Goal: Task Accomplishment & Management: Use online tool/utility

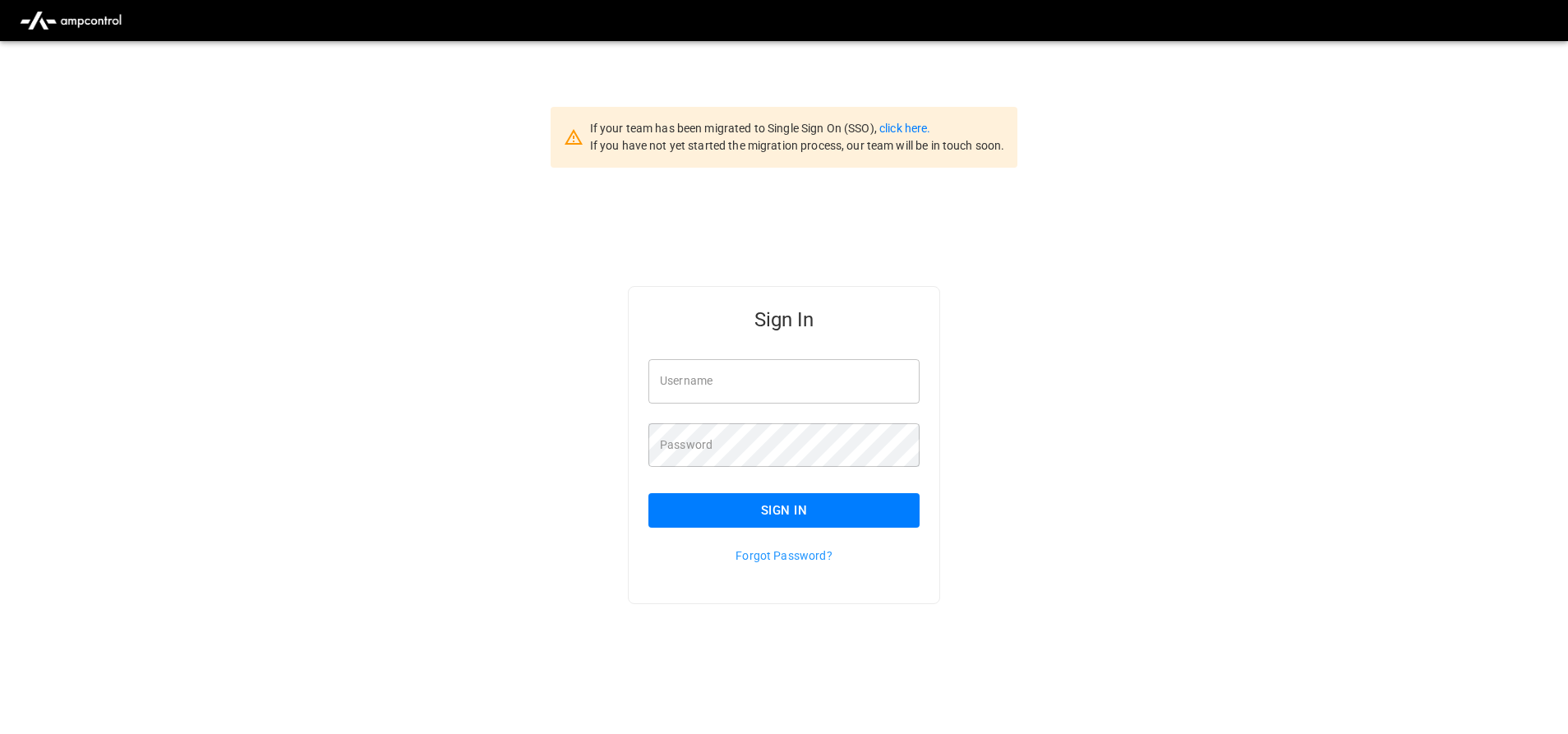
type input "**********"
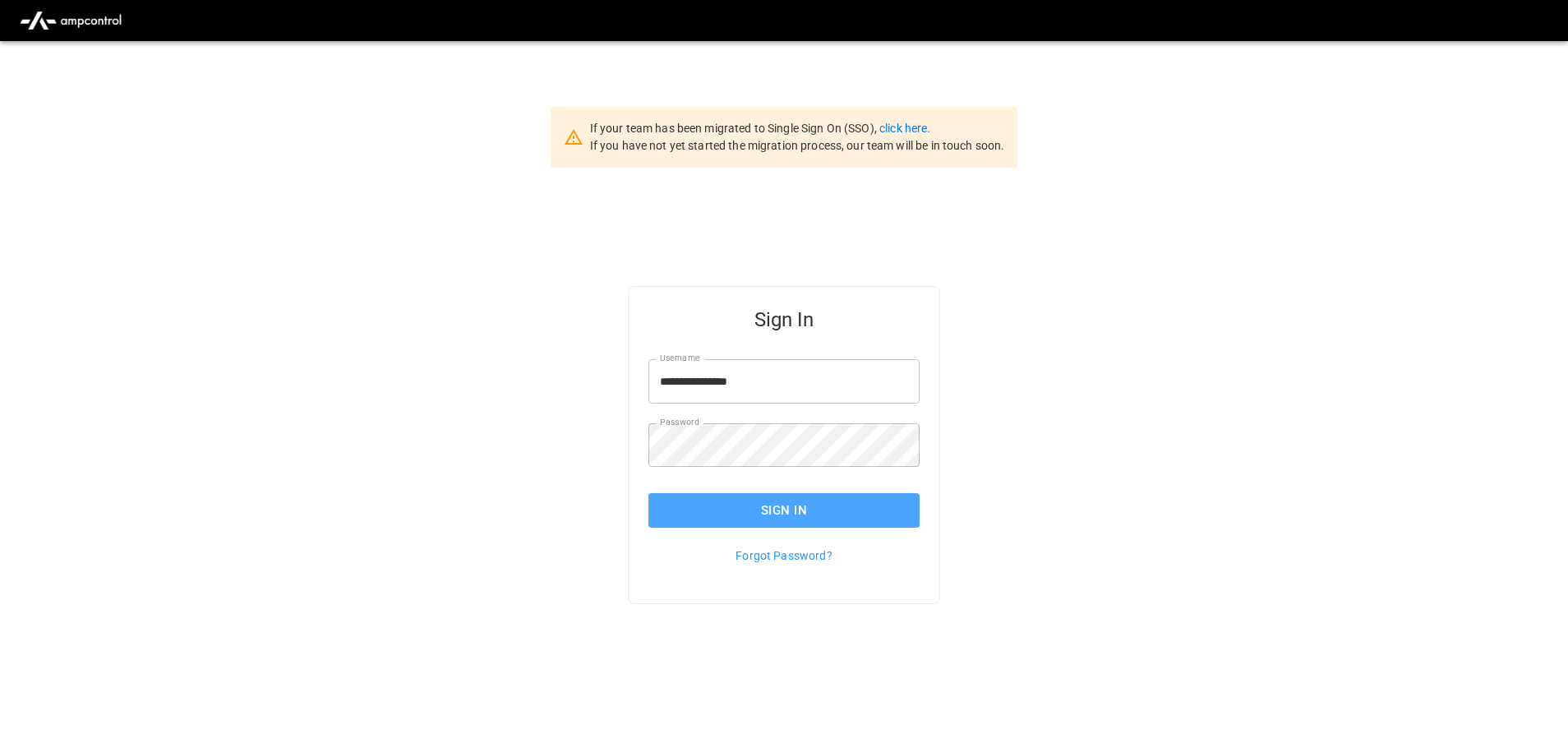
click at [752, 502] on button "Sign In" at bounding box center [784, 510] width 271 height 35
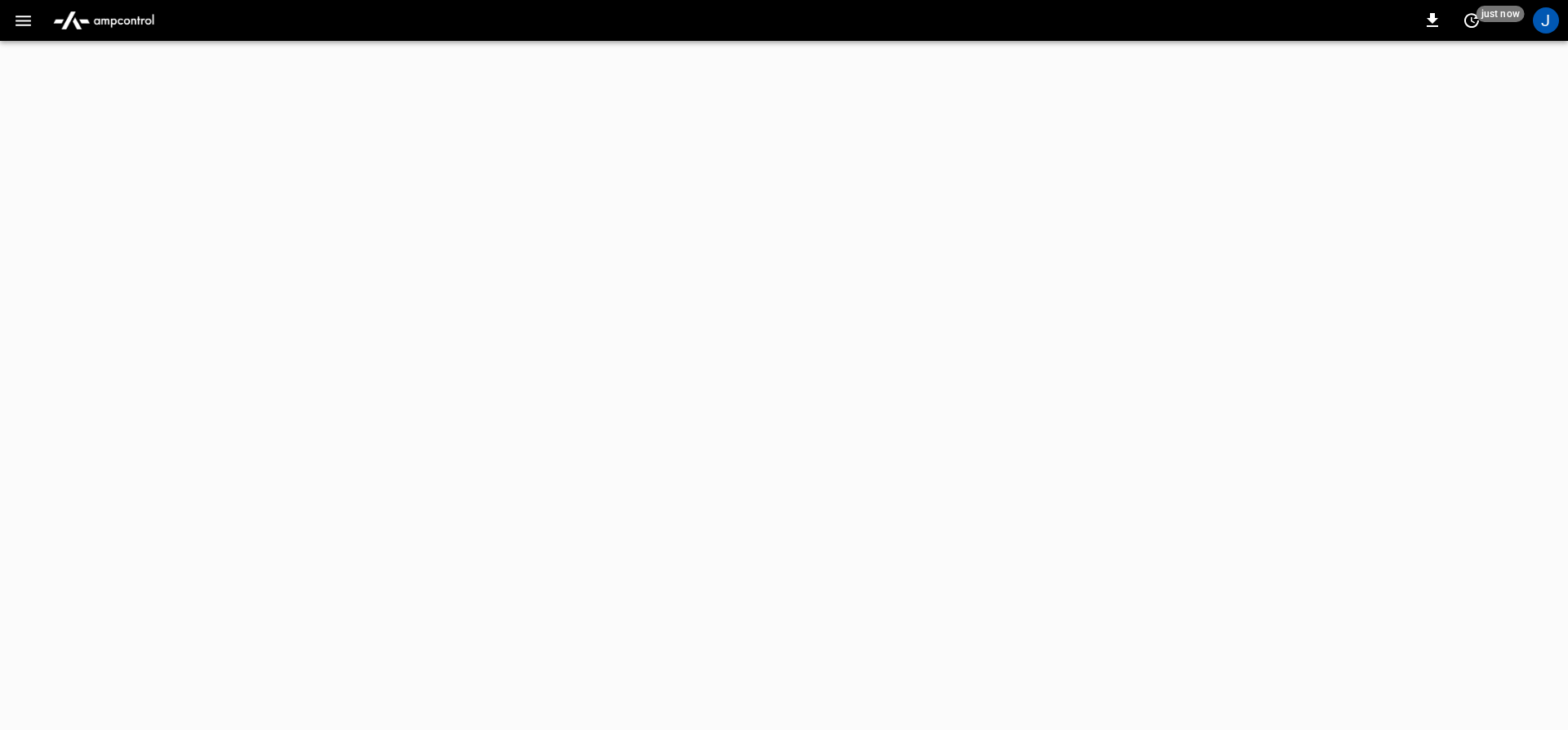
click at [26, 19] on icon "button" at bounding box center [23, 21] width 21 height 21
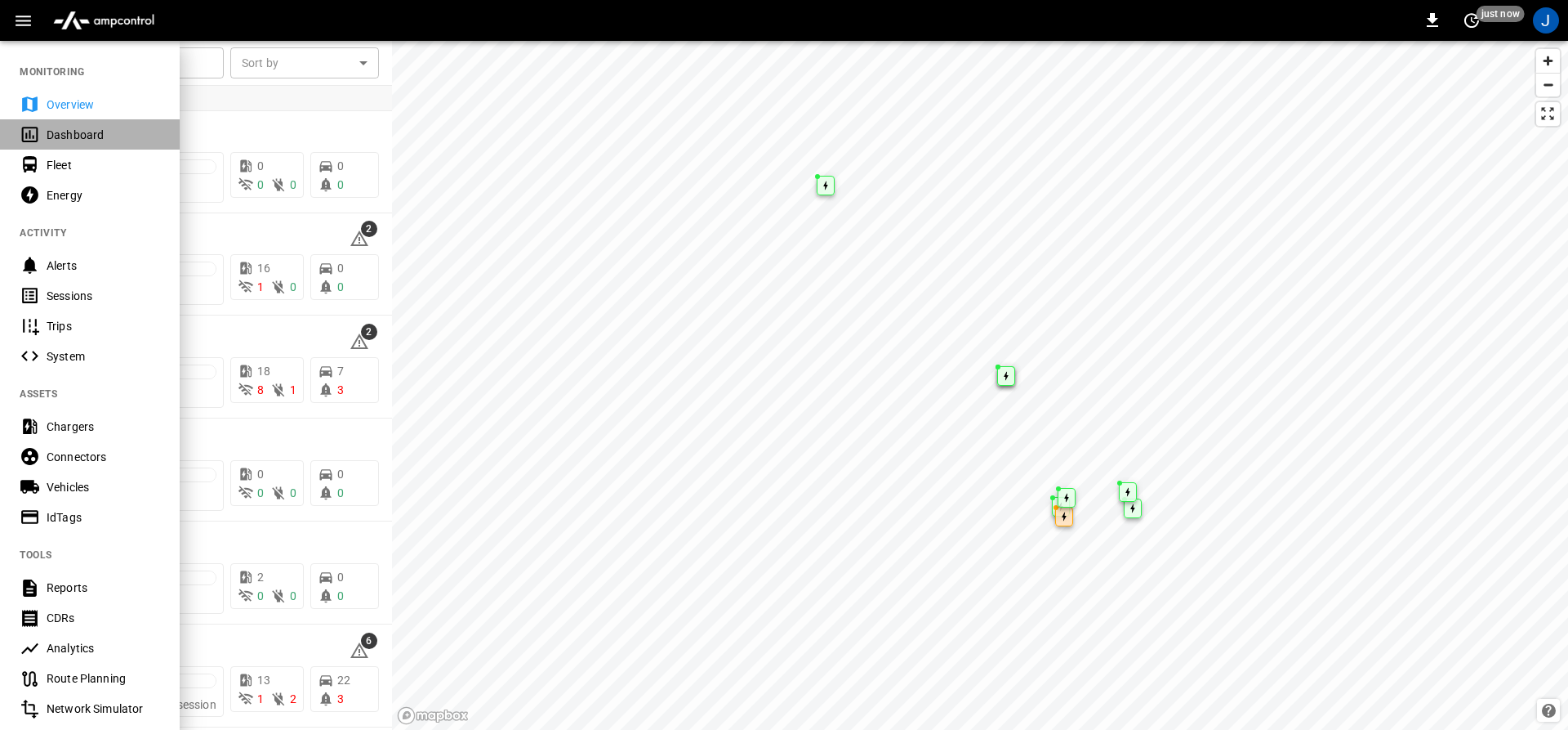
click at [54, 130] on div "Dashboard" at bounding box center [103, 134] width 114 height 17
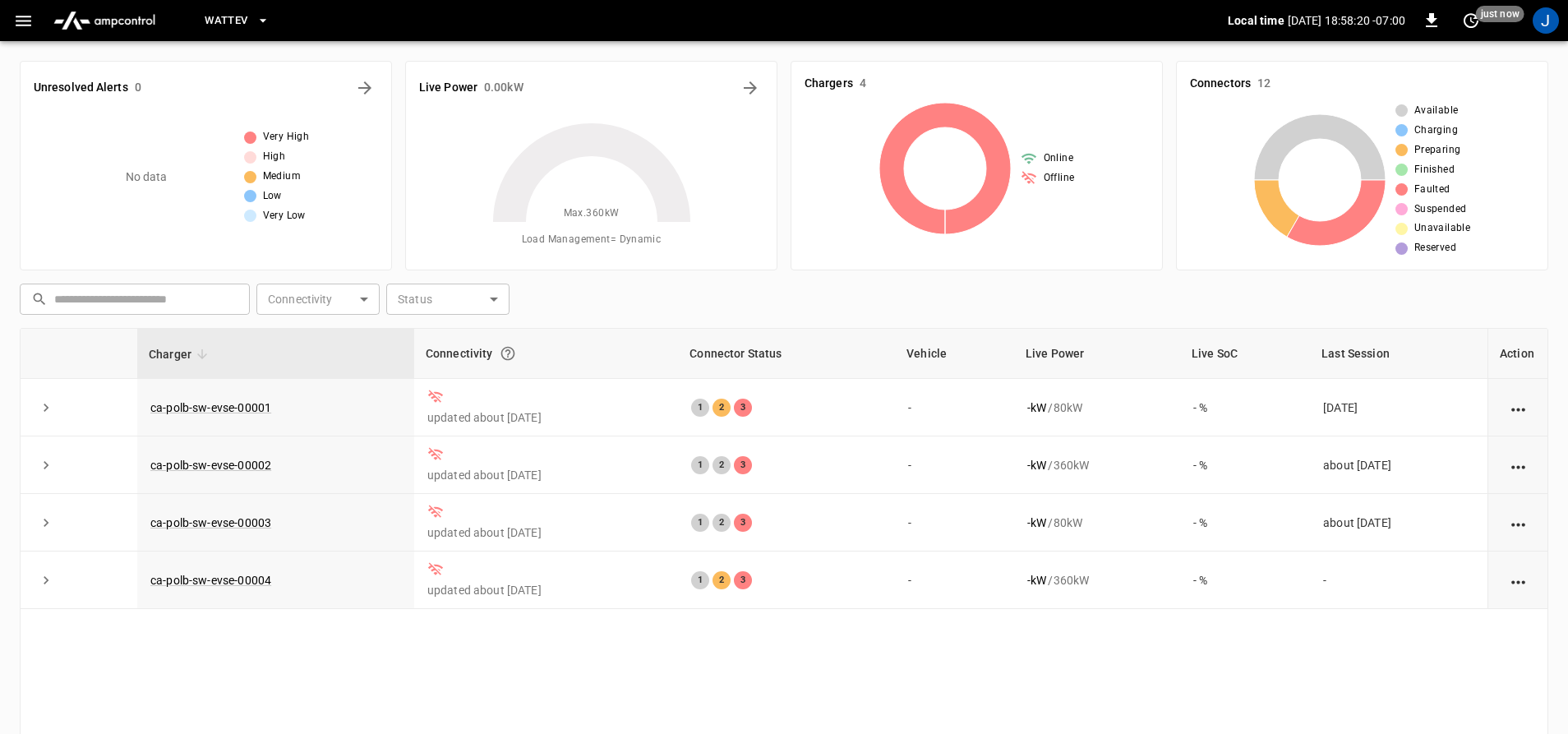
click at [241, 12] on span "WattEV" at bounding box center [225, 21] width 42 height 19
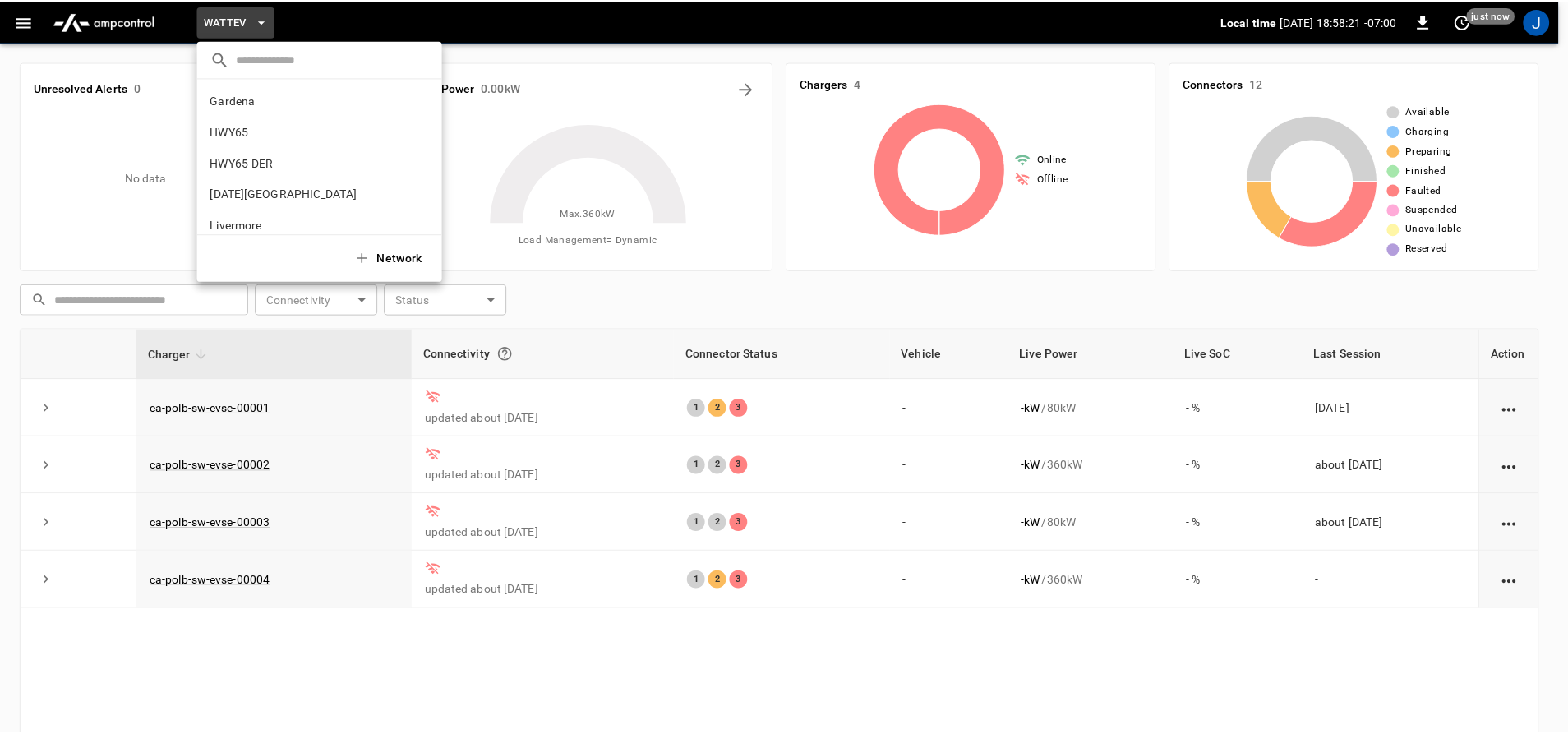
scroll to position [138, 0]
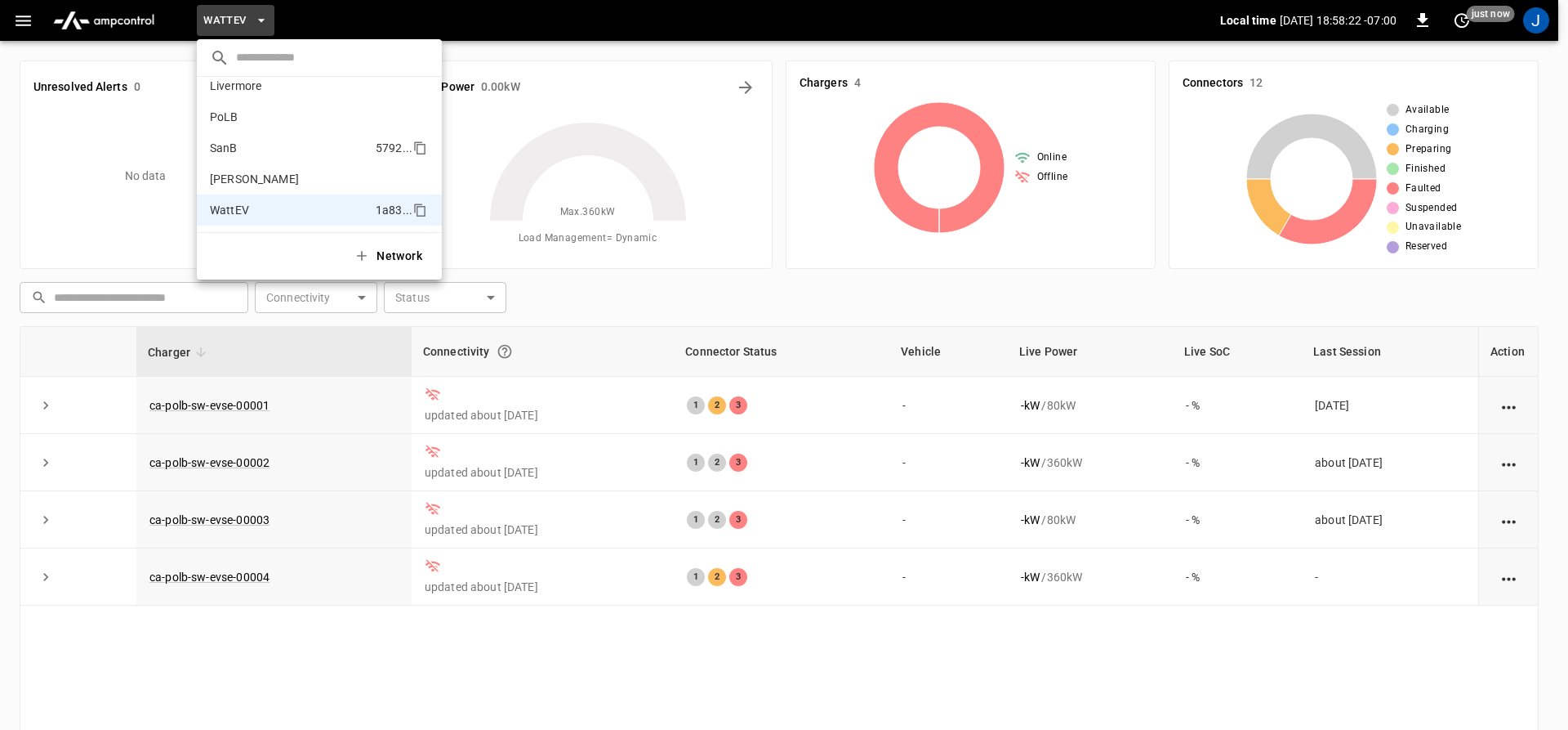
click at [218, 154] on p "SanB" at bounding box center [224, 147] width 27 height 17
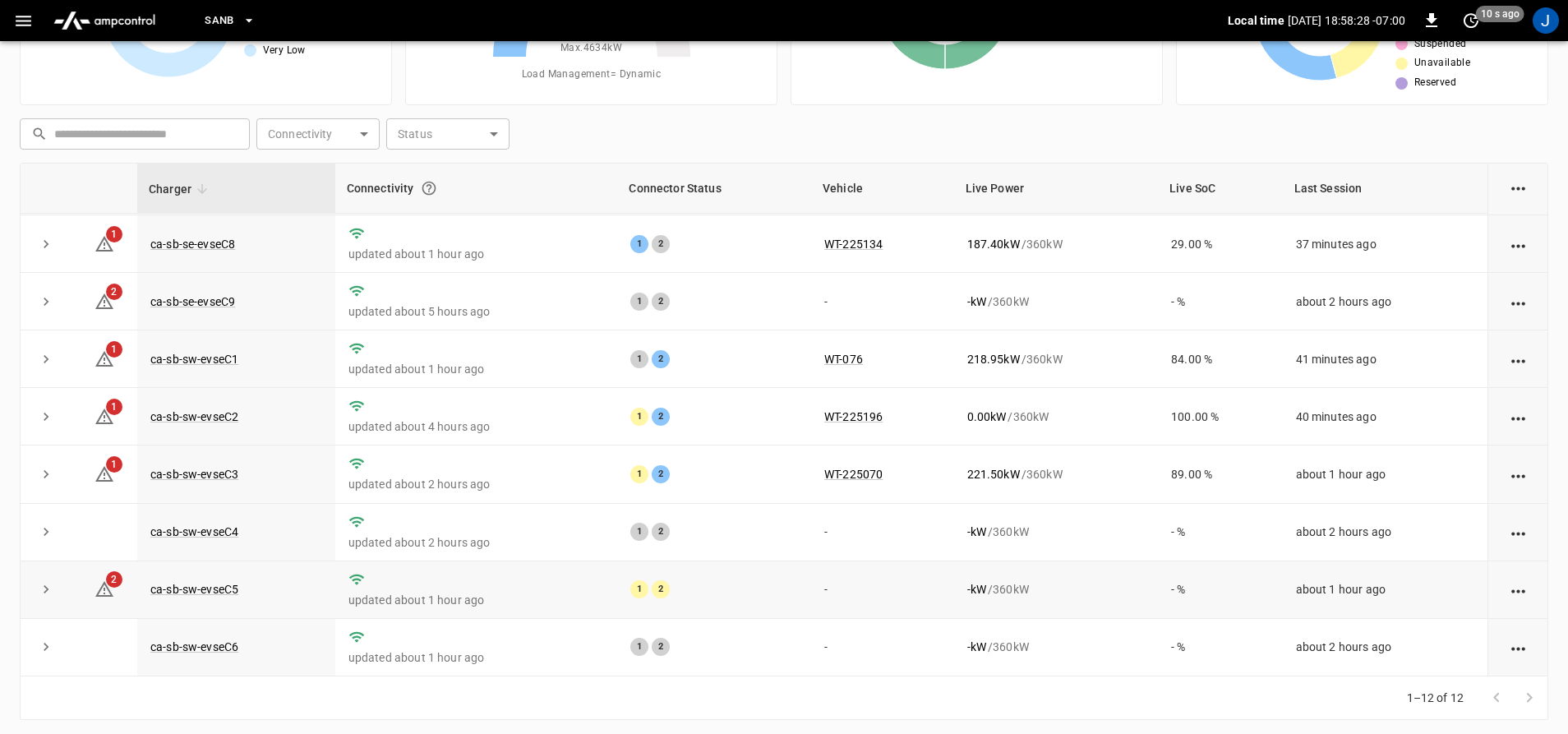
scroll to position [171, 0]
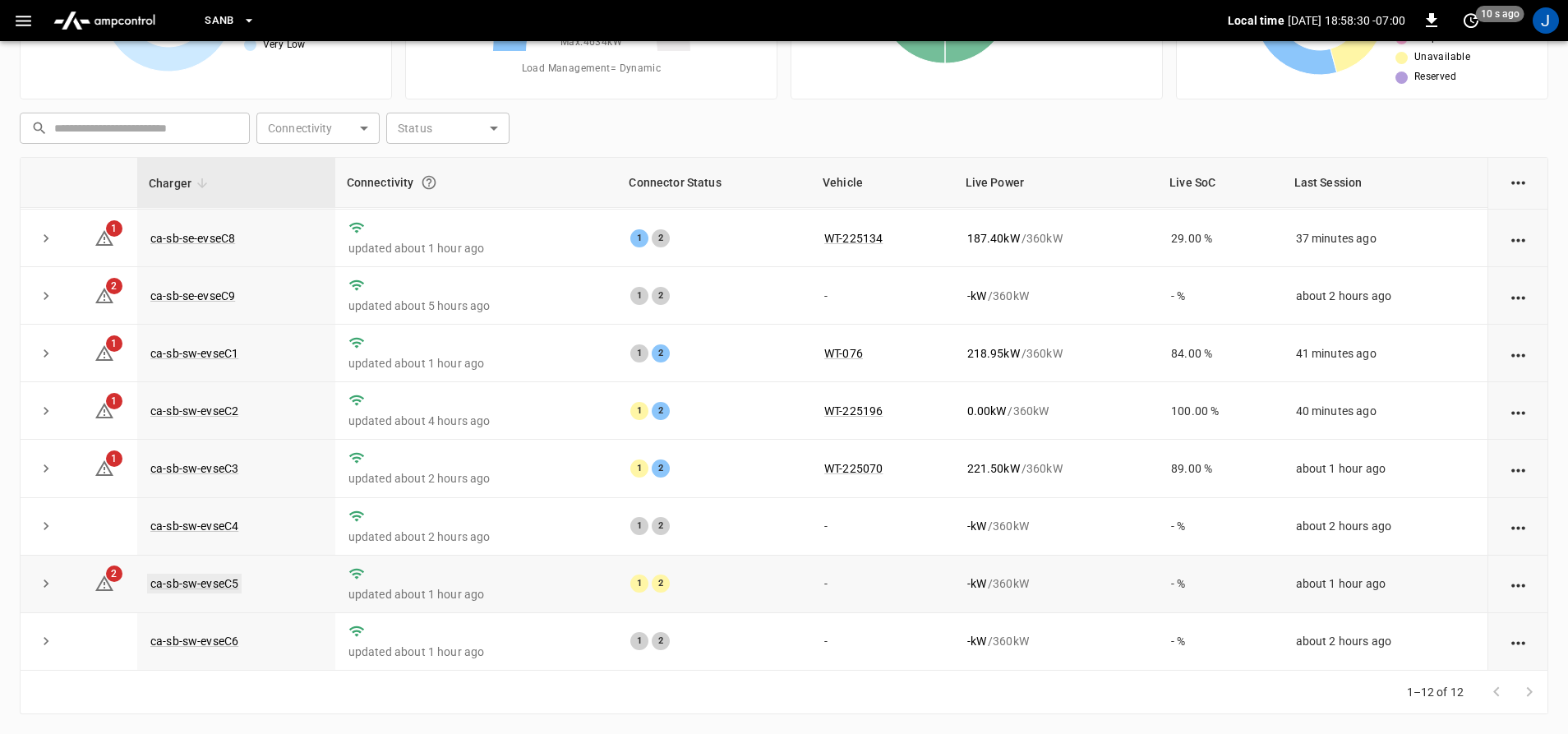
click at [213, 578] on link "ca-sb-sw-evseC5" at bounding box center [194, 583] width 95 height 20
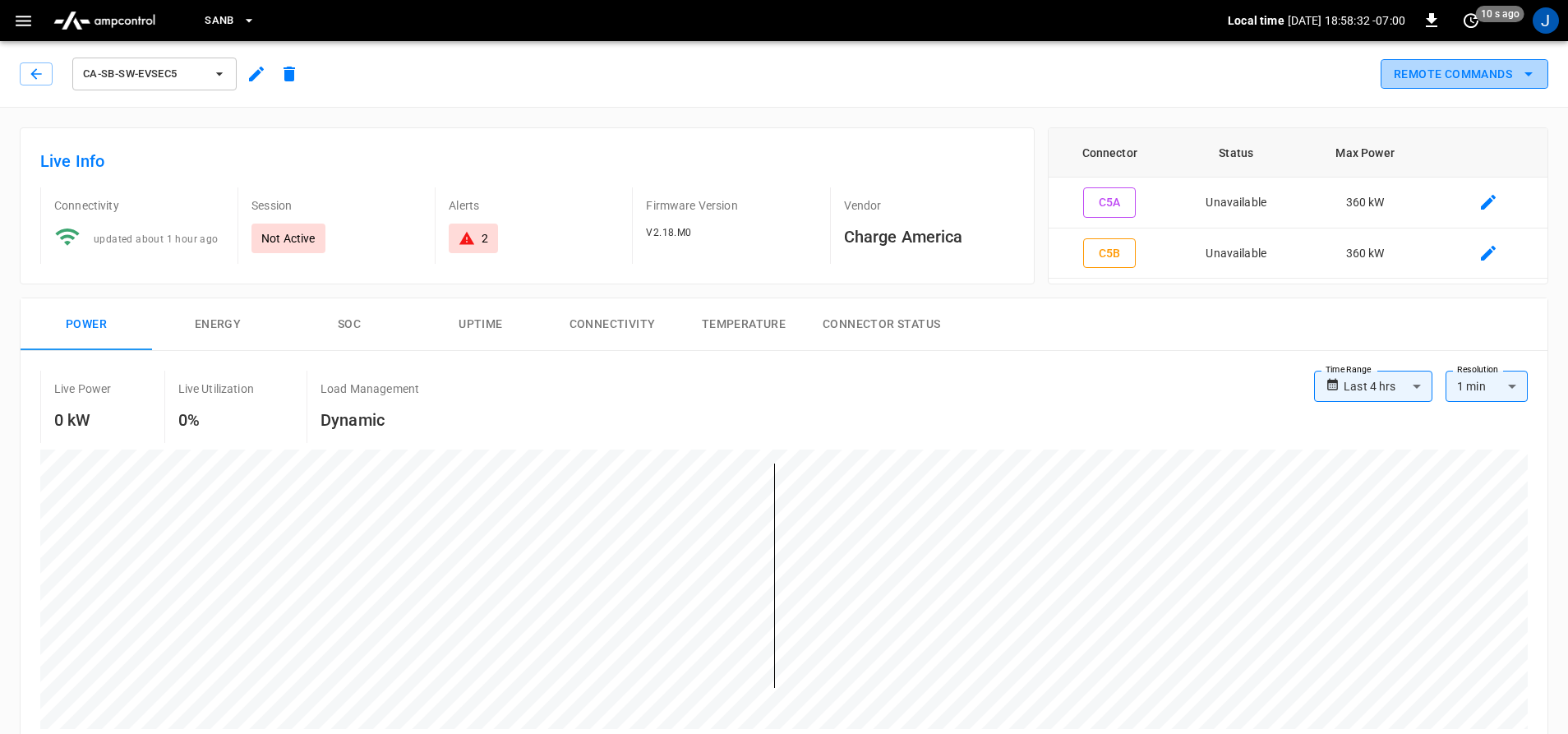
click at [1429, 86] on button "Remote Commands" at bounding box center [1464, 74] width 168 height 31
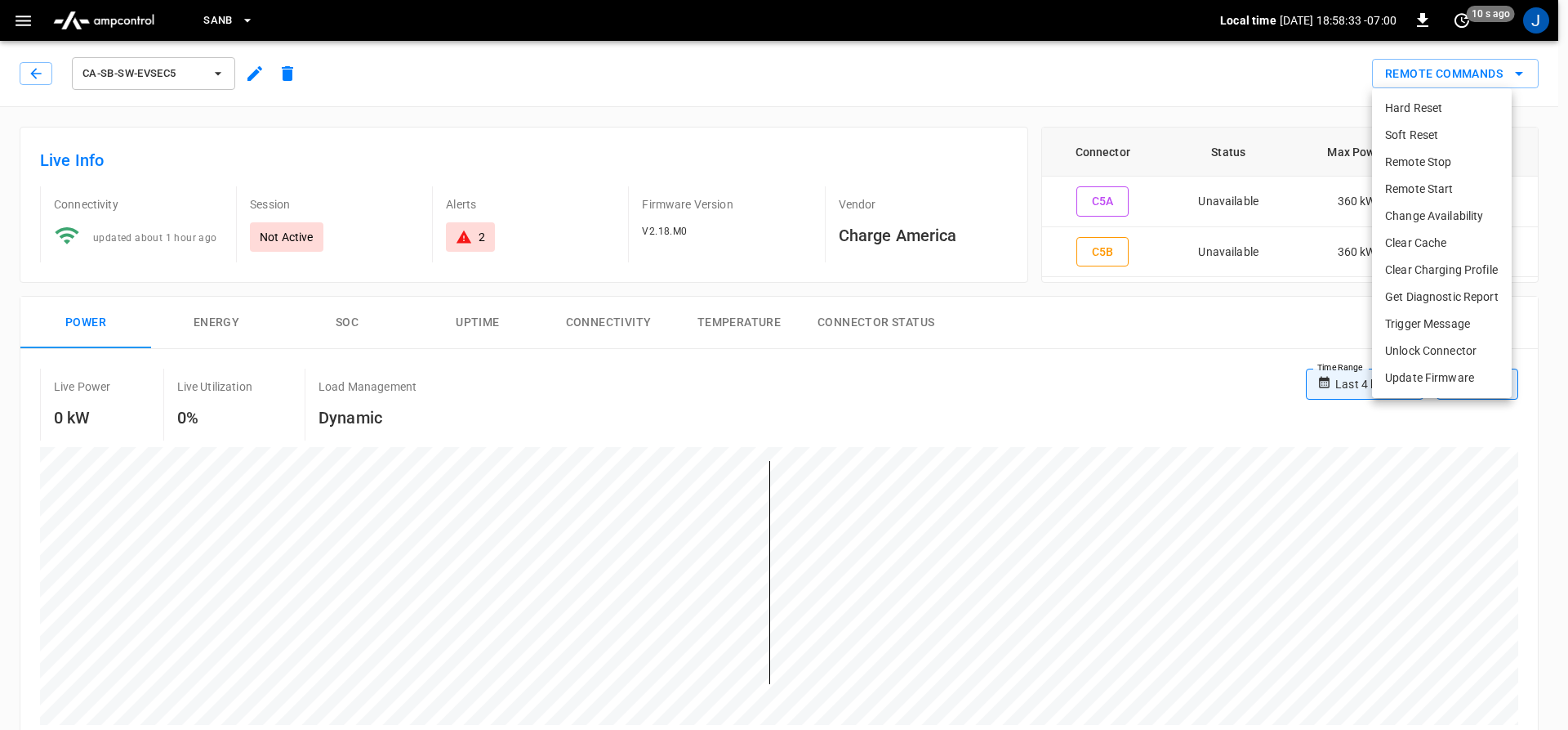
click at [1395, 106] on li "Hard Reset" at bounding box center [1442, 108] width 139 height 26
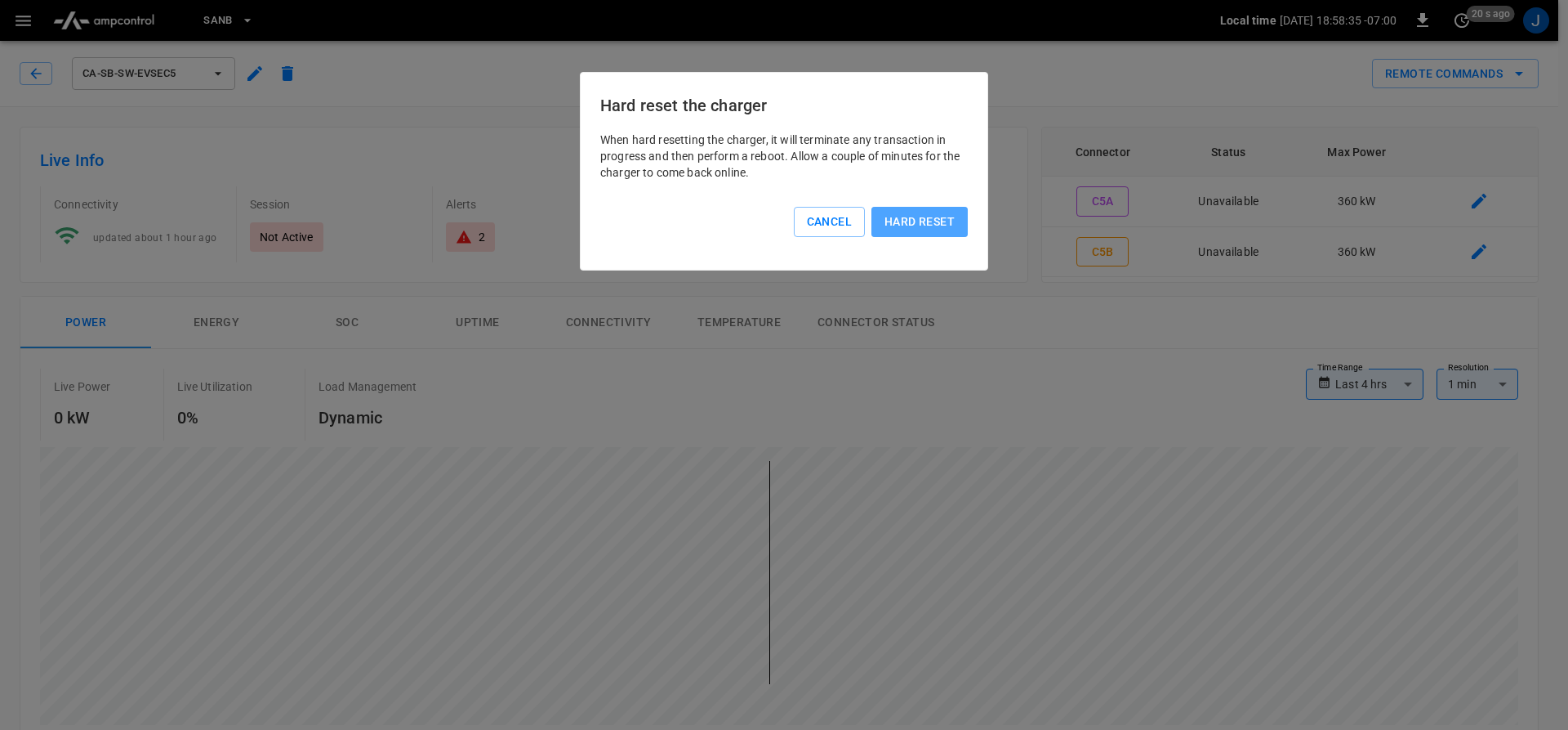
click at [907, 217] on button "Hard reset" at bounding box center [920, 222] width 96 height 30
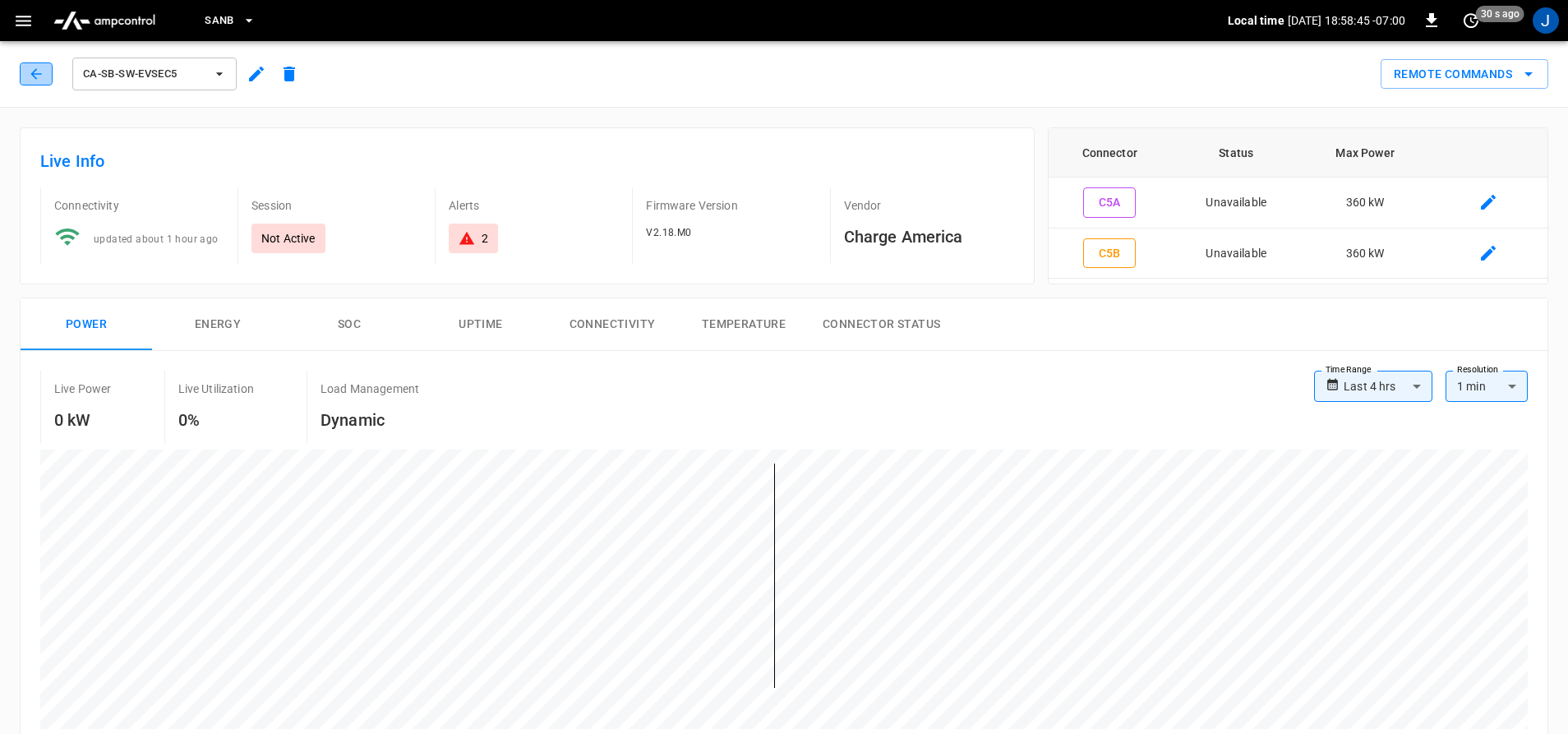
click at [24, 76] on button "button" at bounding box center [36, 73] width 33 height 23
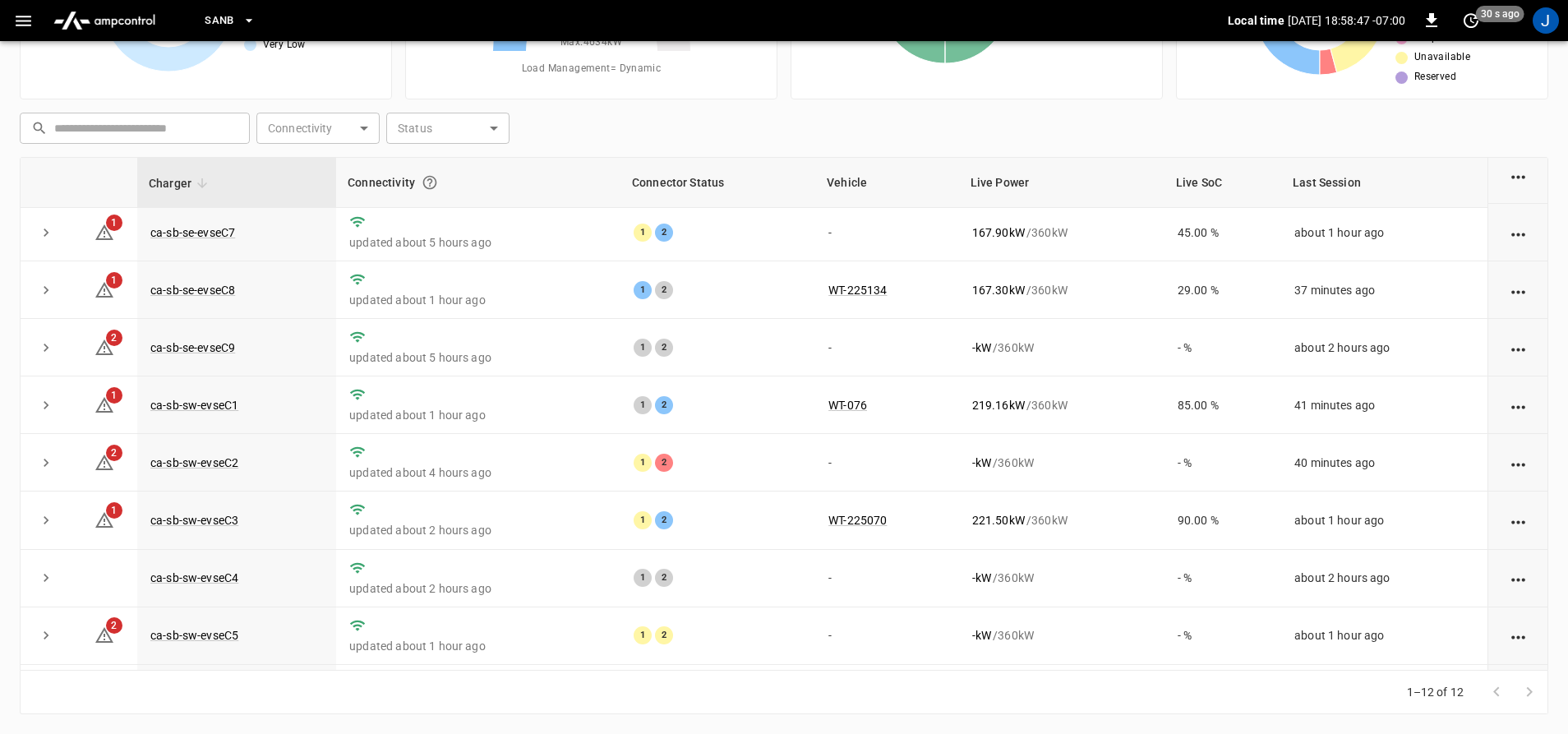
scroll to position [239, 0]
